Goal: Navigation & Orientation: Find specific page/section

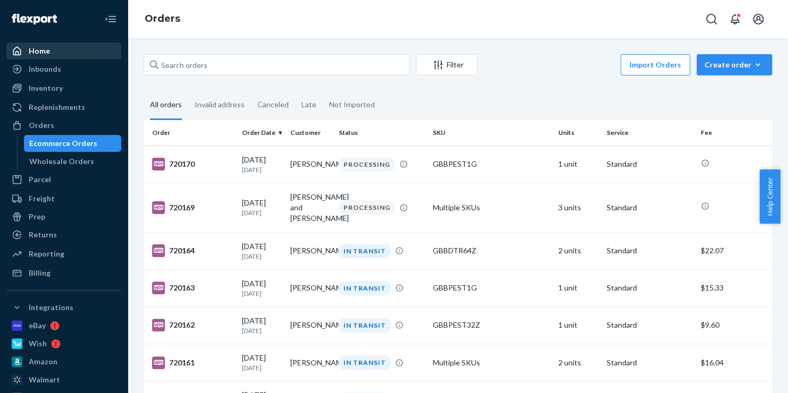
click at [61, 55] on div "Home" at bounding box center [63, 51] width 113 height 15
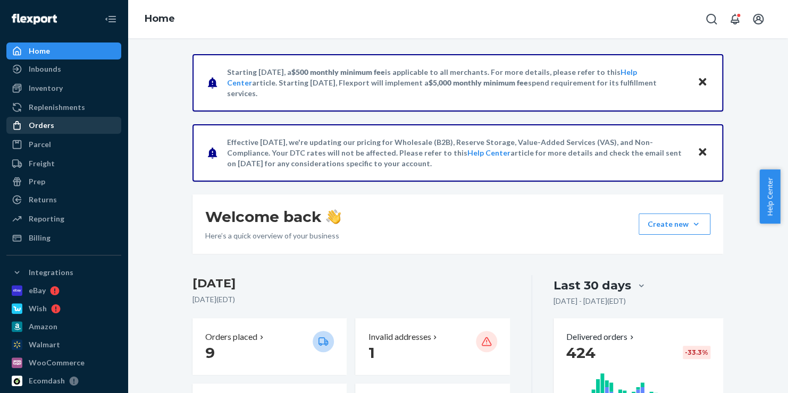
click at [43, 125] on div "Orders" at bounding box center [42, 125] width 26 height 11
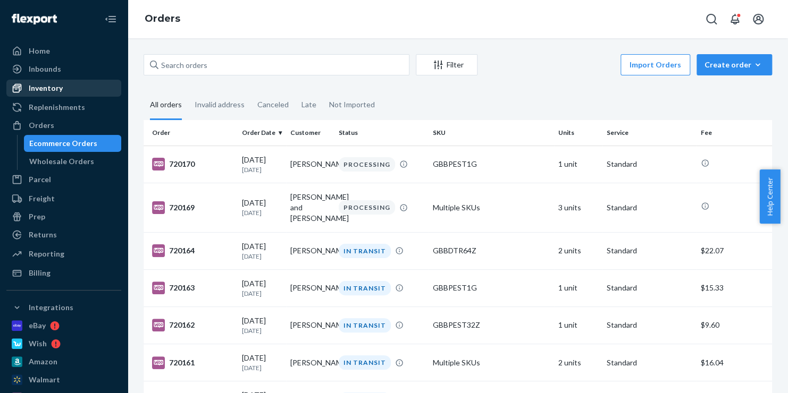
click at [55, 88] on div "Inventory" at bounding box center [46, 88] width 34 height 11
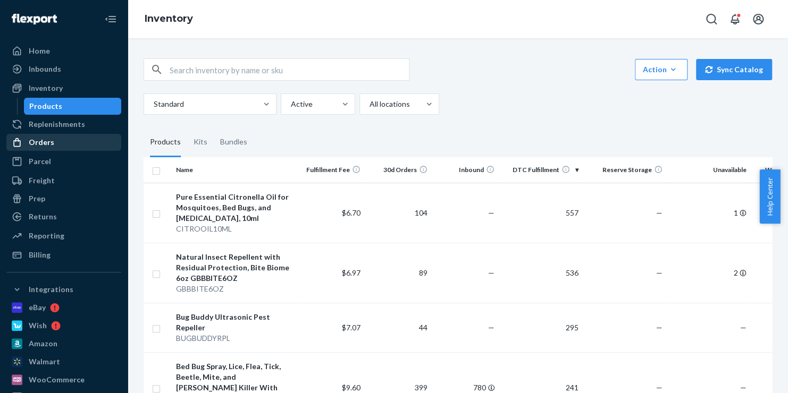
click at [47, 140] on div "Orders" at bounding box center [42, 142] width 26 height 11
